Goal: Information Seeking & Learning: Learn about a topic

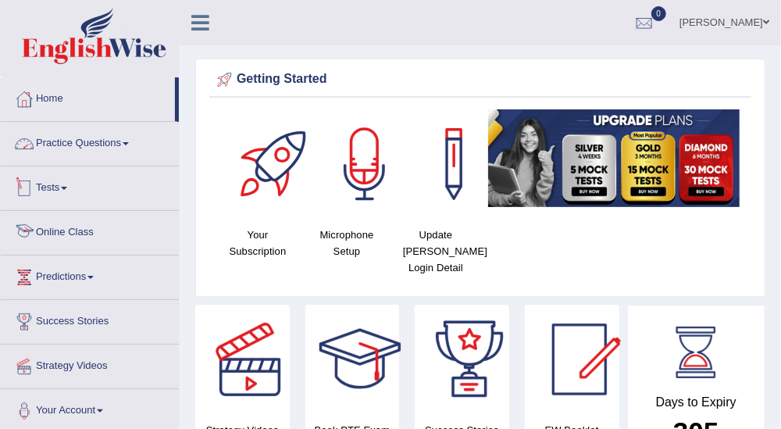
click at [107, 243] on link "Online Class" at bounding box center [90, 230] width 178 height 39
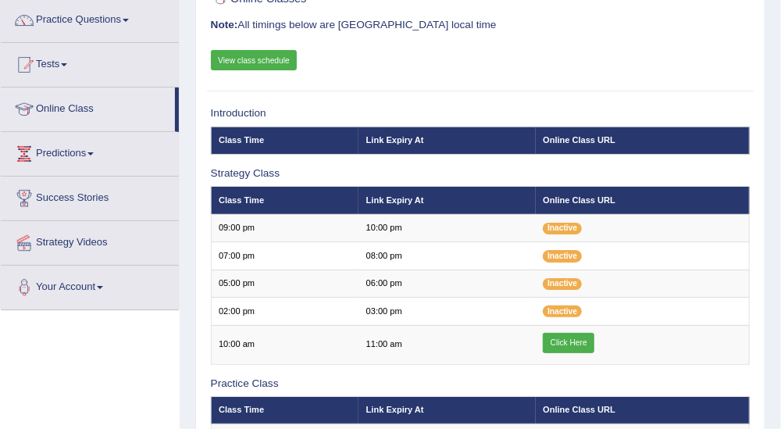
scroll to position [173, 0]
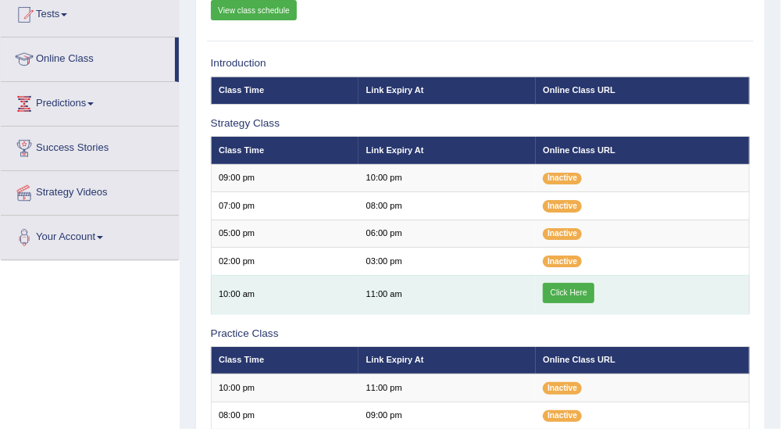
click at [578, 294] on link "Click Here" at bounding box center [569, 293] width 52 height 20
